Goal: Submit feedback/report problem

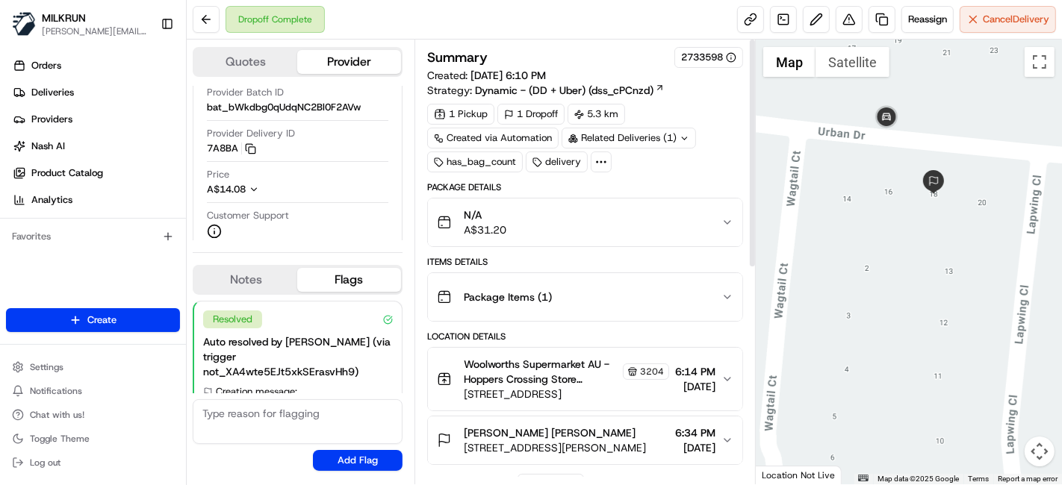
scroll to position [74, 0]
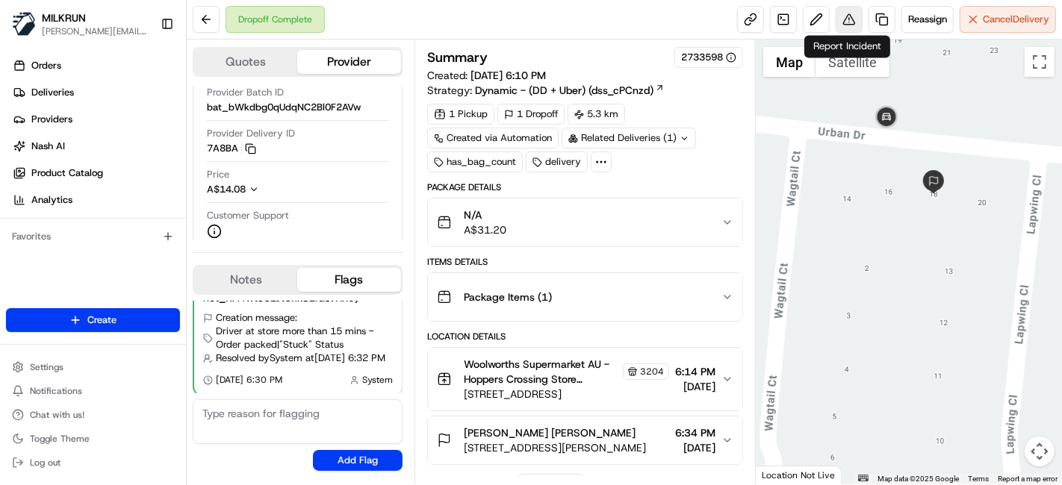
click at [844, 16] on button at bounding box center [848, 19] width 27 height 27
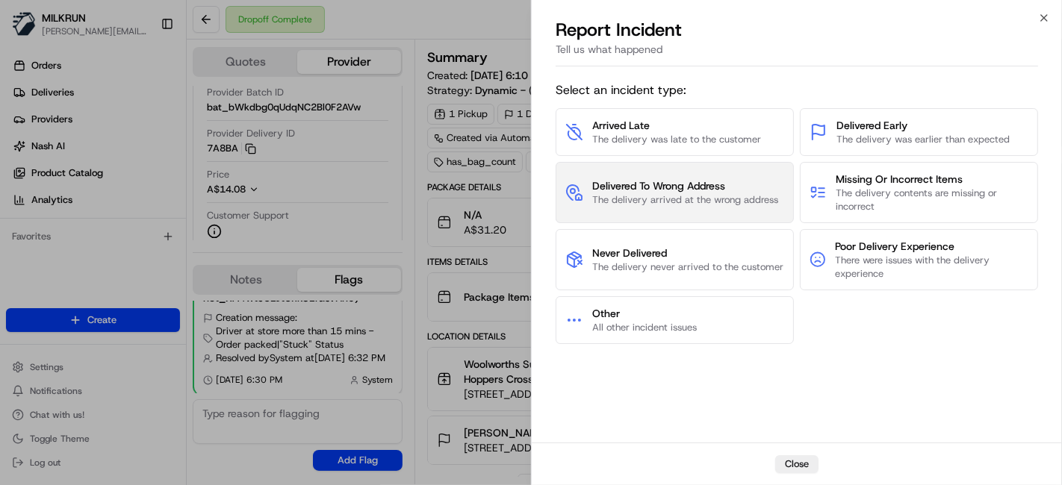
click at [620, 211] on button "Delivered To Wrong Address The delivery arrived at the wrong address" at bounding box center [674, 192] width 238 height 61
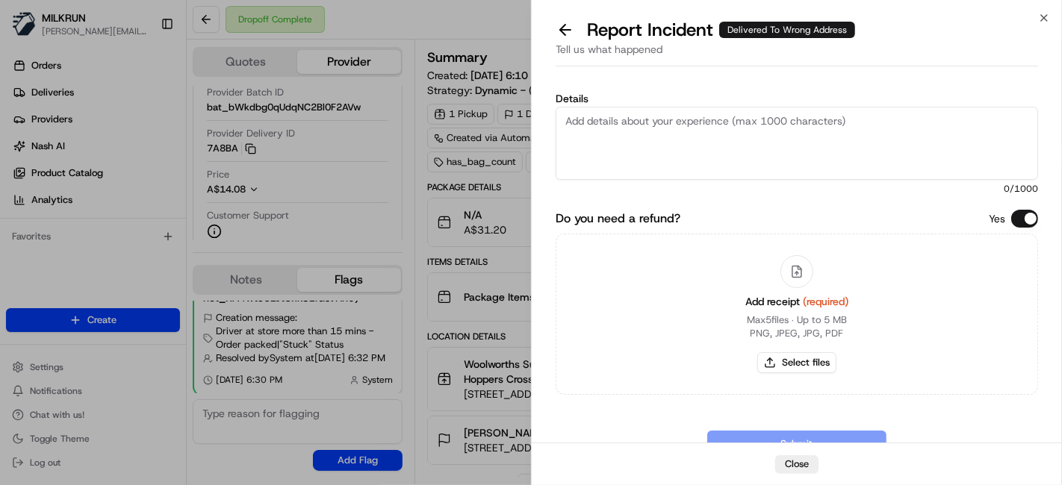
drag, startPoint x: 667, startPoint y: 135, endPoint x: 689, endPoint y: 132, distance: 21.9
click at [667, 135] on textarea "Details" at bounding box center [796, 143] width 482 height 73
type textarea "d"
type textarea "Delivered to the wrong address."
click at [808, 372] on div "Add receipt (required) Max 5 files ∙ Up to 5 MB PNG, JPEG, JPG, PDF Select files" at bounding box center [796, 314] width 127 height 136
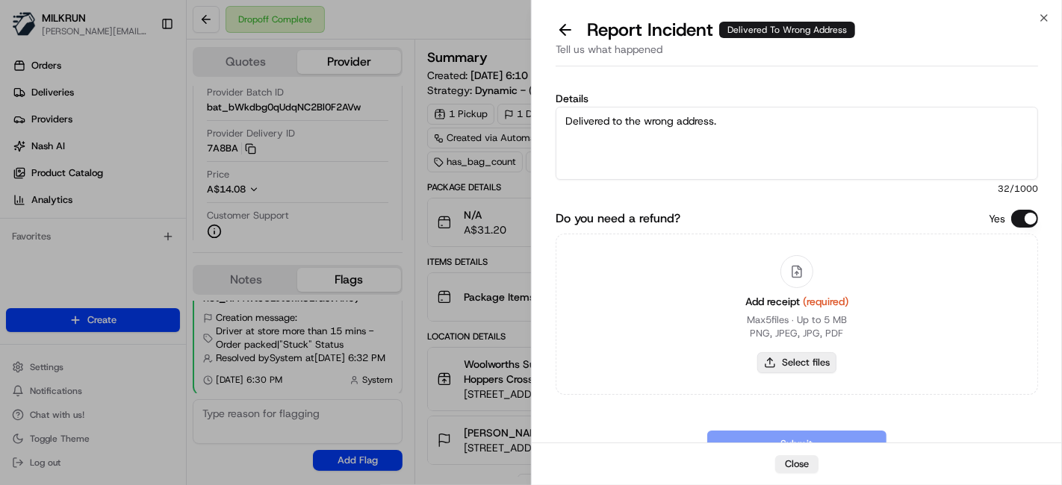
click at [808, 364] on button "Select files" at bounding box center [796, 362] width 79 height 21
type input "C:\fakepath\anu invoice.png"
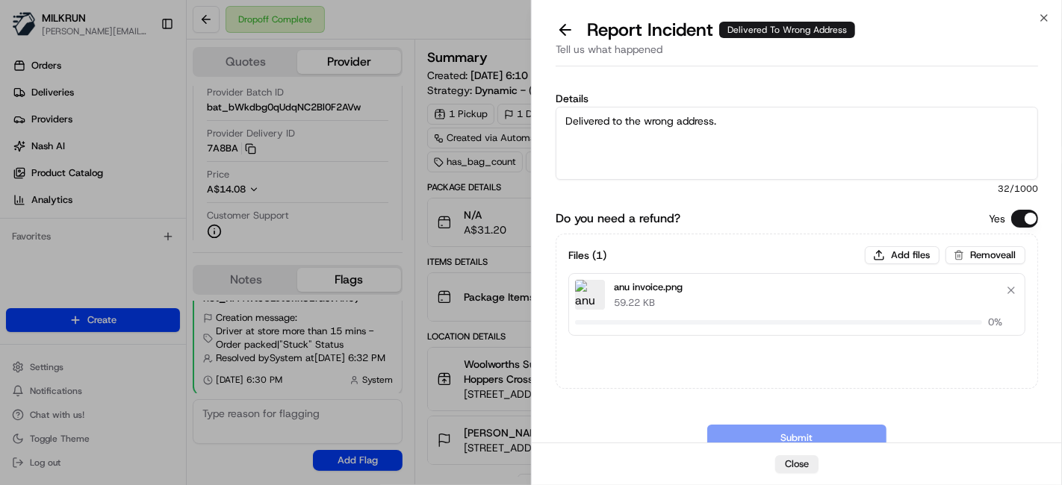
drag, startPoint x: 760, startPoint y: 189, endPoint x: 777, endPoint y: 128, distance: 62.9
click at [760, 187] on span "32 /1000" at bounding box center [796, 189] width 482 height 12
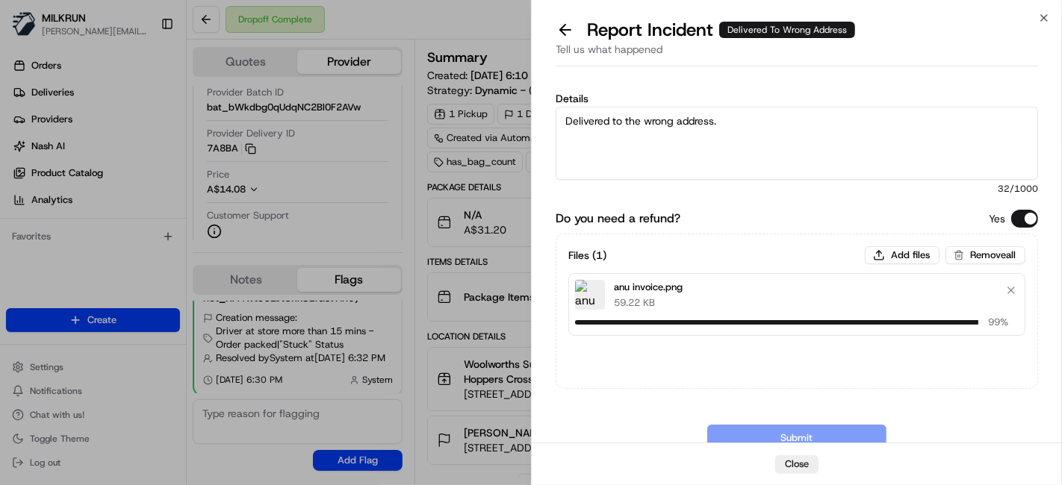
click at [778, 128] on textarea "Delivered to the wrong address." at bounding box center [796, 143] width 482 height 73
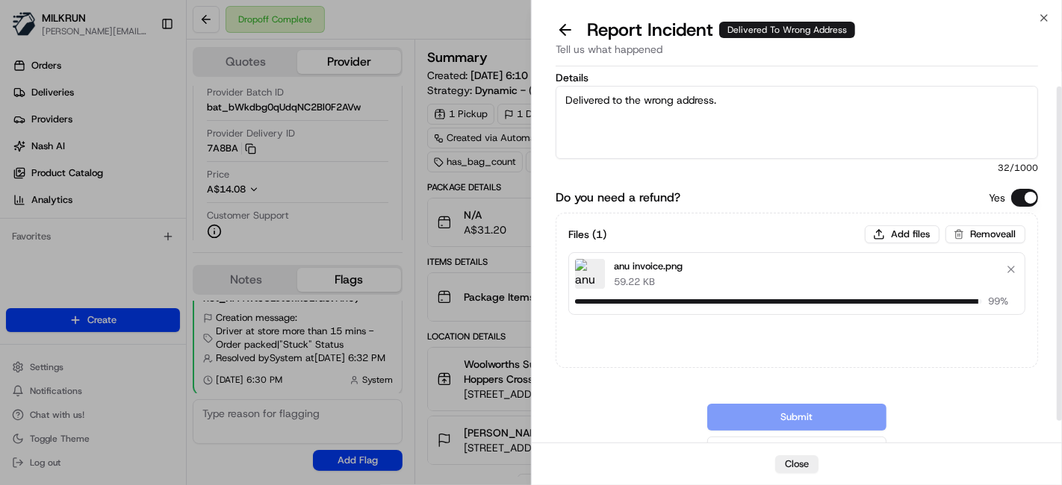
scroll to position [40, 0]
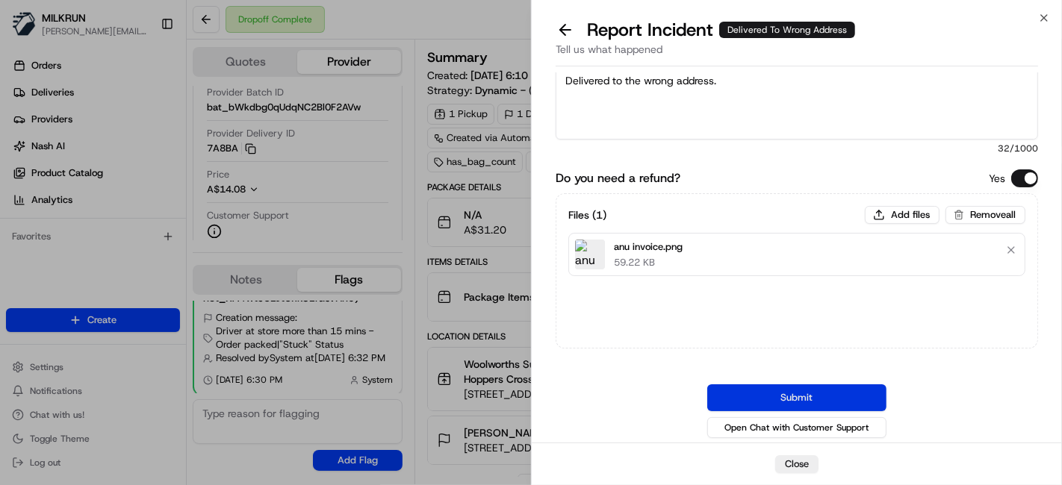
click at [781, 391] on button "Submit" at bounding box center [796, 397] width 179 height 27
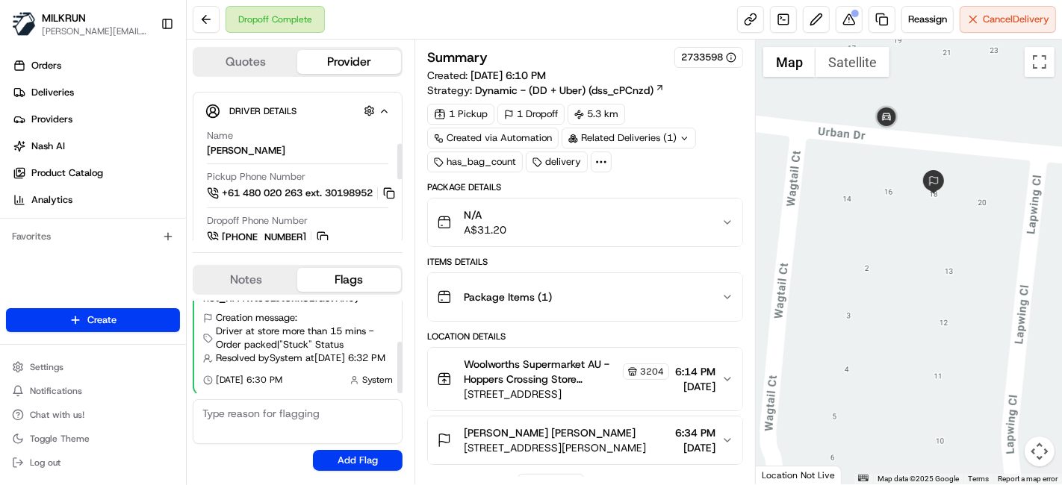
scroll to position [331, 0]
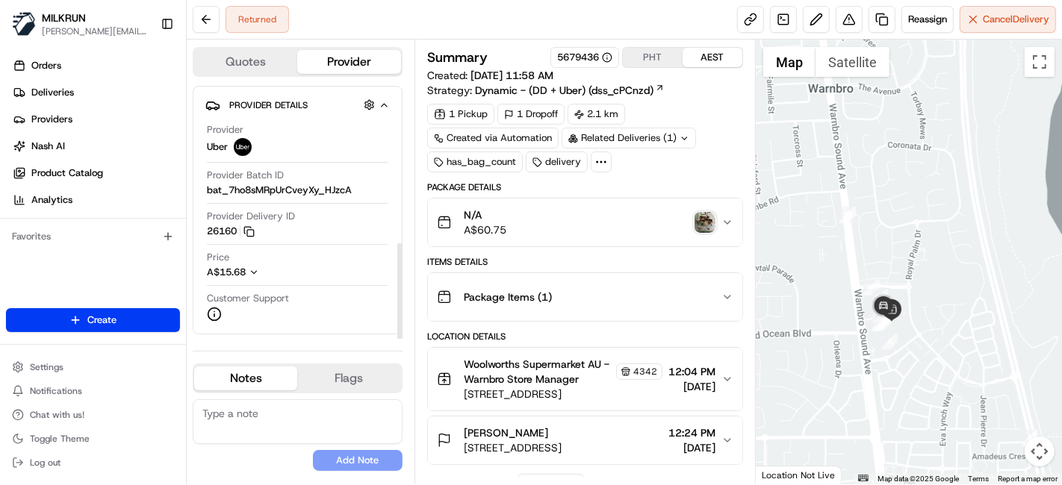
scroll to position [412, 6]
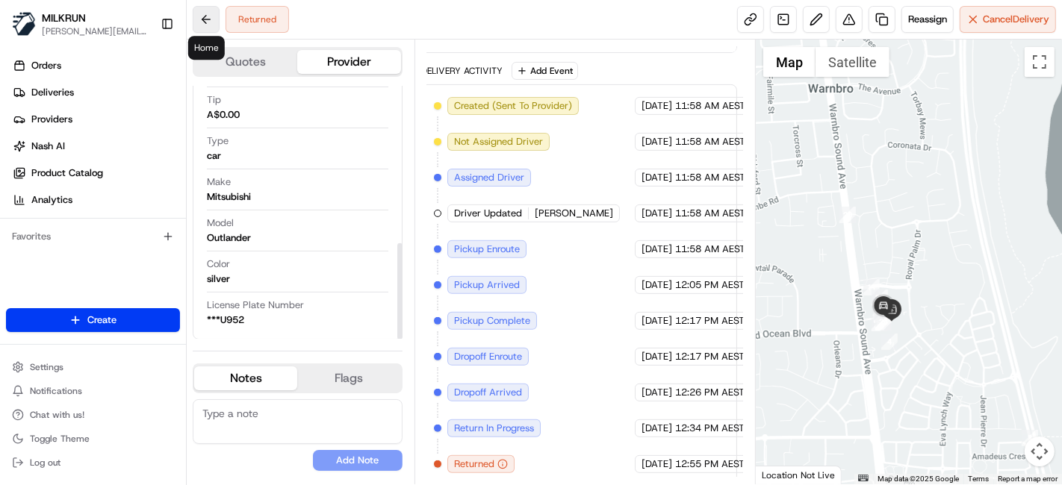
click at [207, 15] on button at bounding box center [206, 19] width 27 height 27
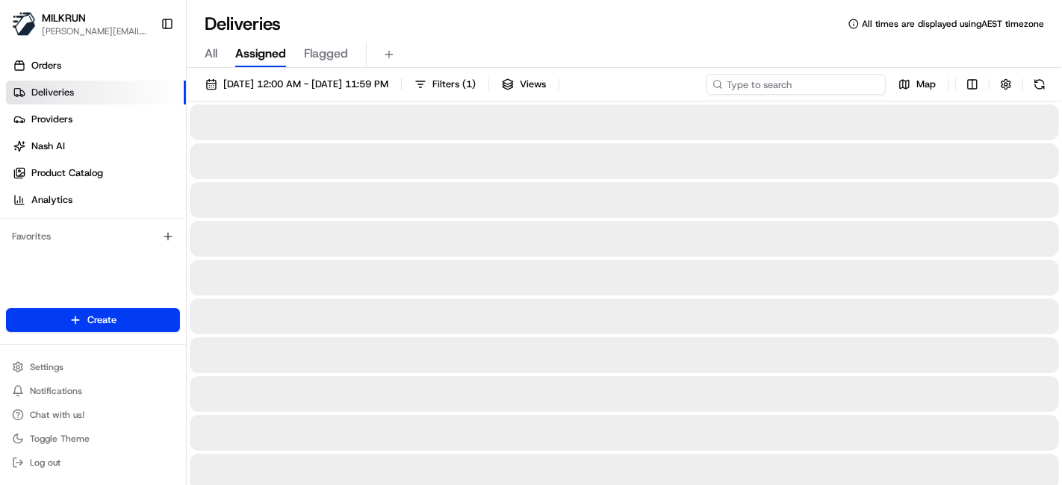
click at [820, 89] on input at bounding box center [795, 84] width 179 height 21
paste input "Jean imbert"
type input "Jean imbert"
click at [557, 57] on div "All Assigned Flagged" at bounding box center [624, 55] width 875 height 26
